Goal: Check status: Check status

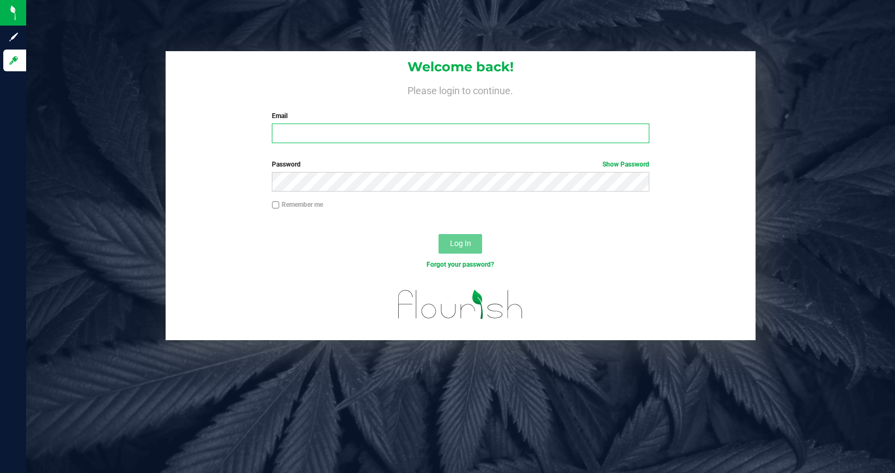
click at [313, 135] on input "Email" at bounding box center [460, 134] width 377 height 20
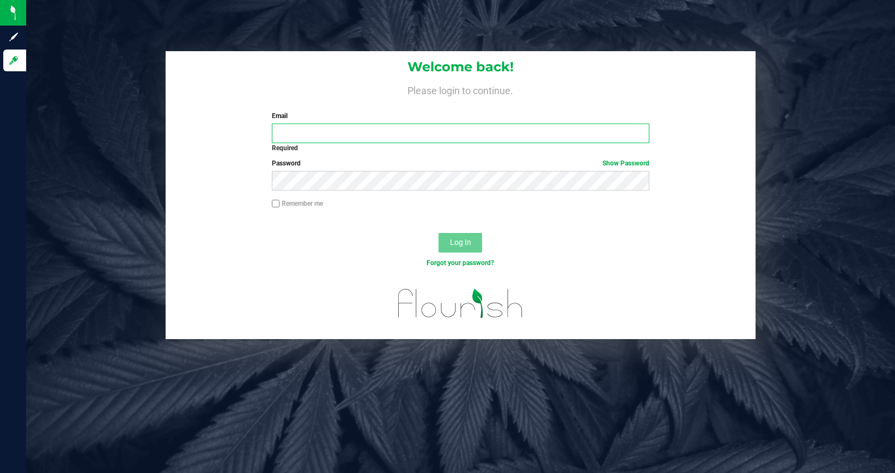
type input "[EMAIL_ADDRESS][DOMAIN_NAME]"
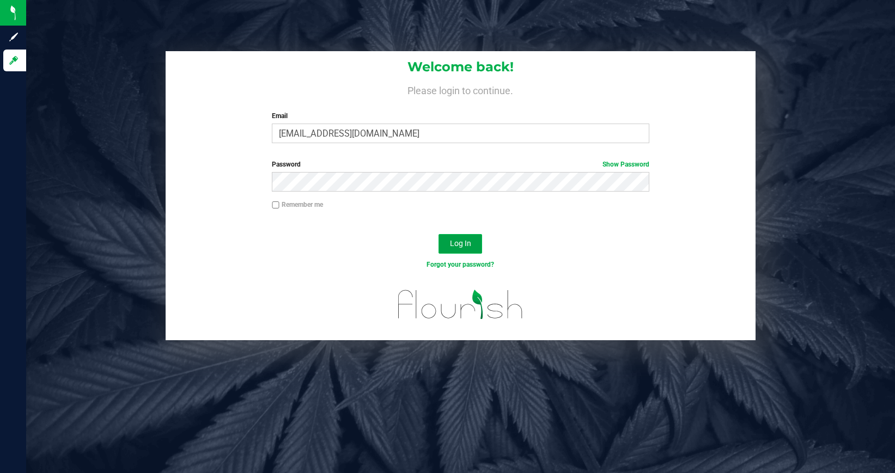
click at [455, 248] on button "Log In" at bounding box center [460, 244] width 44 height 20
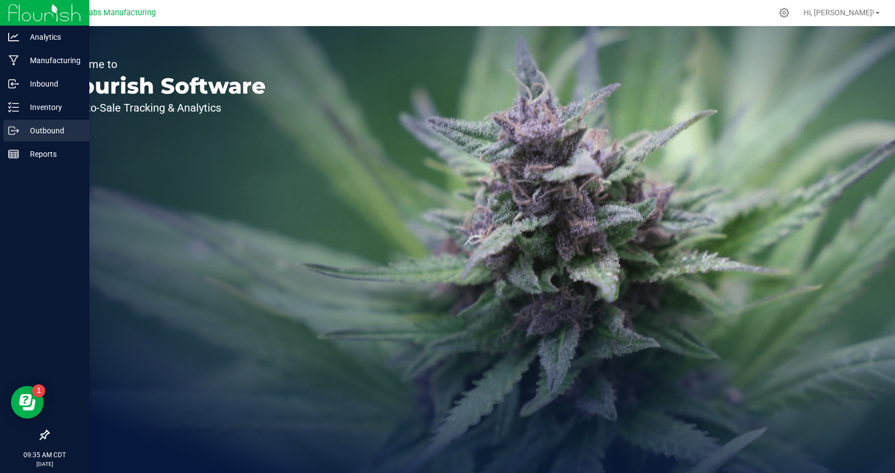
click at [12, 133] on icon at bounding box center [13, 130] width 11 height 11
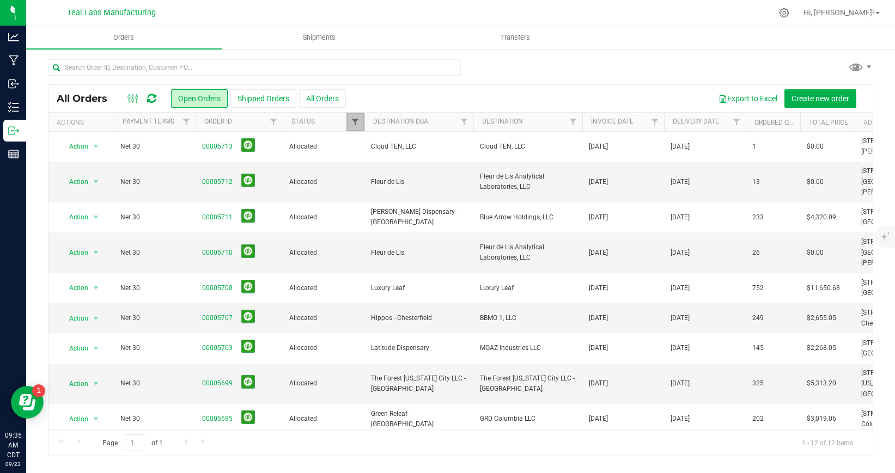
click at [356, 126] on span "Filter" at bounding box center [355, 122] width 9 height 9
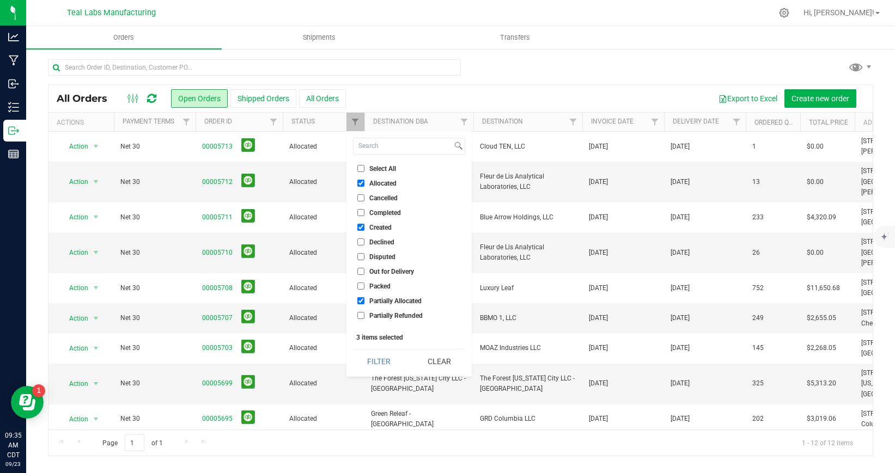
click at [362, 168] on input "Select All" at bounding box center [360, 168] width 7 height 7
checkbox input "true"
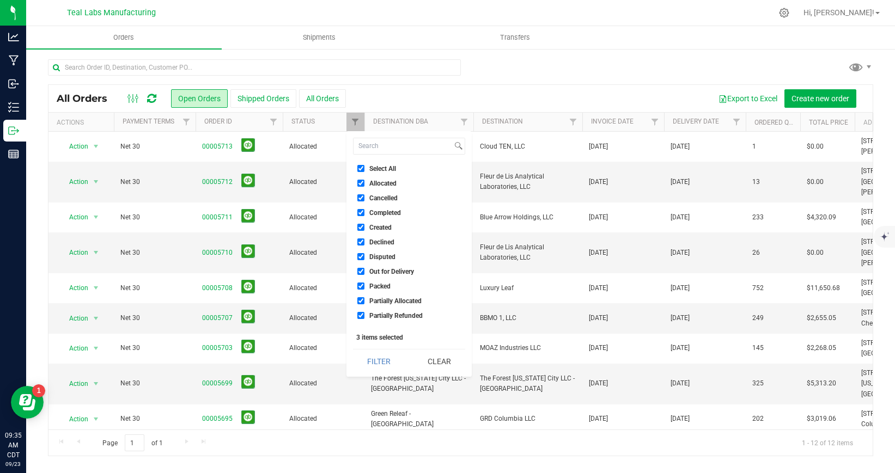
checkbox input "true"
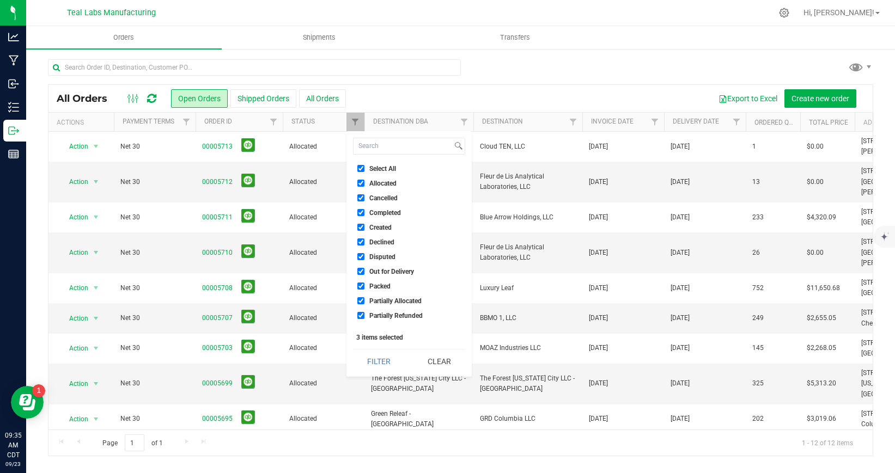
checkbox input "true"
click at [386, 358] on button "Filter" at bounding box center [379, 362] width 52 height 24
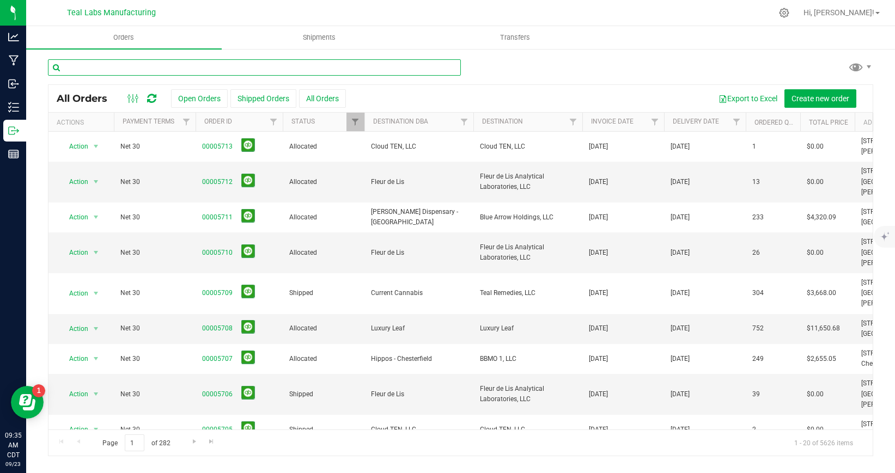
click at [188, 71] on input "text" at bounding box center [254, 67] width 413 height 16
type input "the forest"
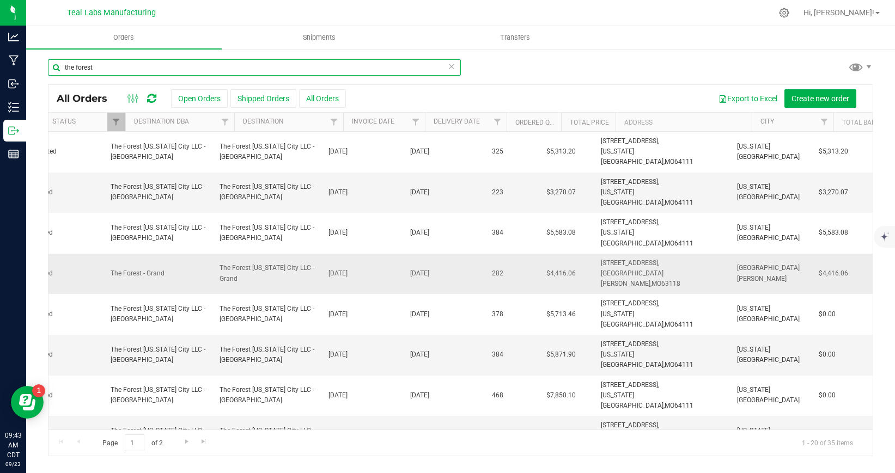
scroll to position [0, 260]
